Goal: Find contact information: Find contact information

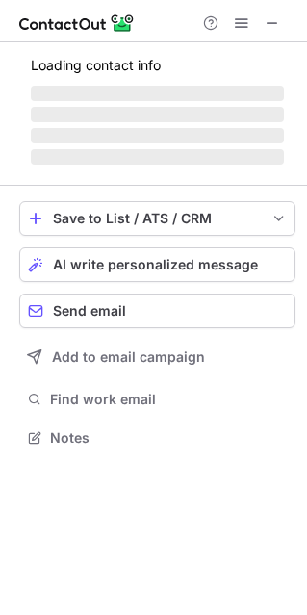
scroll to position [401, 307]
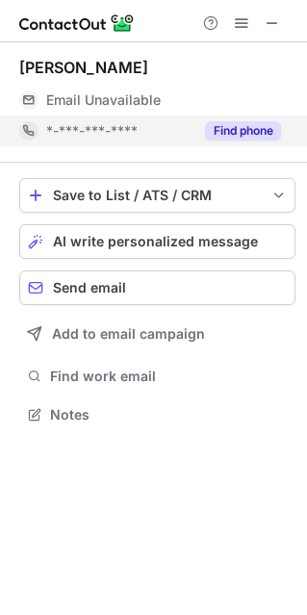
click at [269, 127] on button "Find phone" at bounding box center [243, 130] width 76 height 19
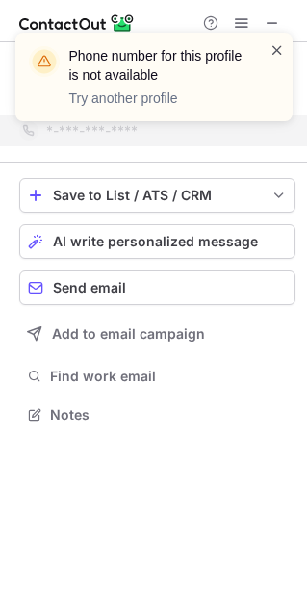
click at [278, 47] on span at bounding box center [276, 49] width 15 height 19
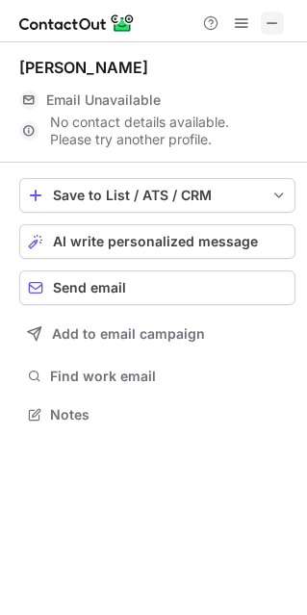
click at [278, 25] on span at bounding box center [272, 22] width 15 height 15
